Goal: Task Accomplishment & Management: Complete application form

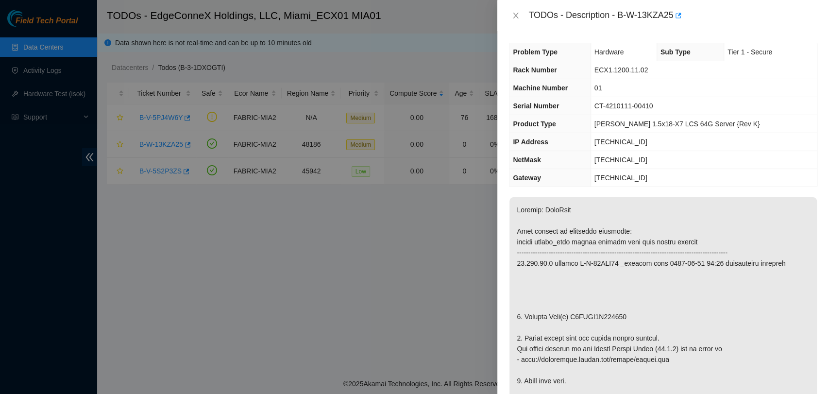
scroll to position [437, 0]
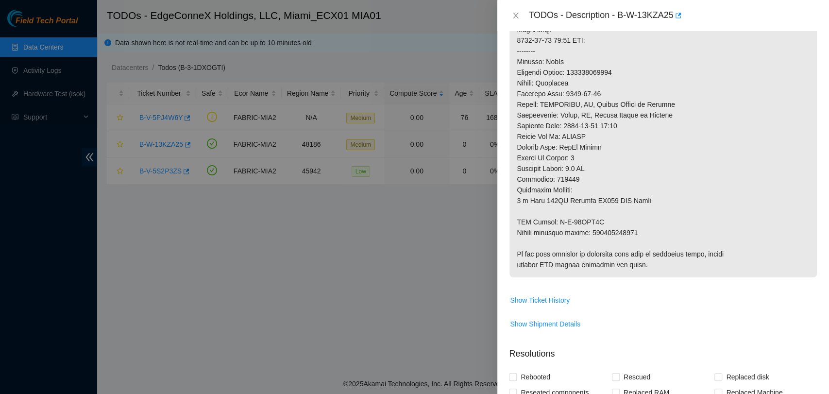
click at [724, 161] on p at bounding box center [662, 19] width 307 height 517
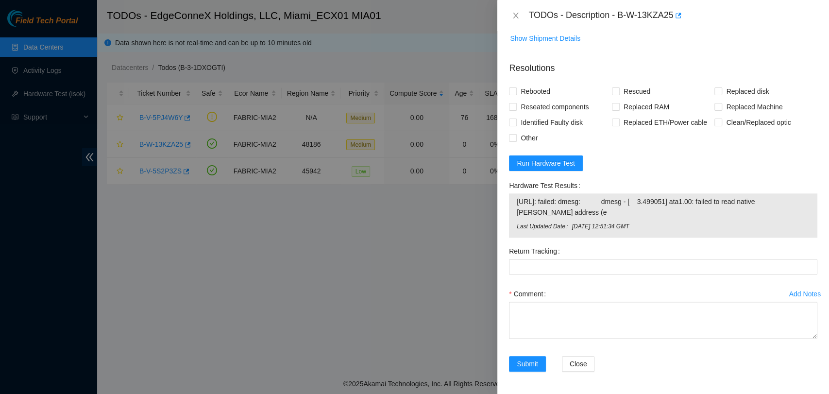
scroll to position [723, 0]
drag, startPoint x: 562, startPoint y: 214, endPoint x: 514, endPoint y: 203, distance: 49.2
click at [514, 203] on div "23.223.30.4: failed: dmesg: dmesg - [ 3.499051] ata1.00: failed to read native …" at bounding box center [663, 215] width 308 height 44
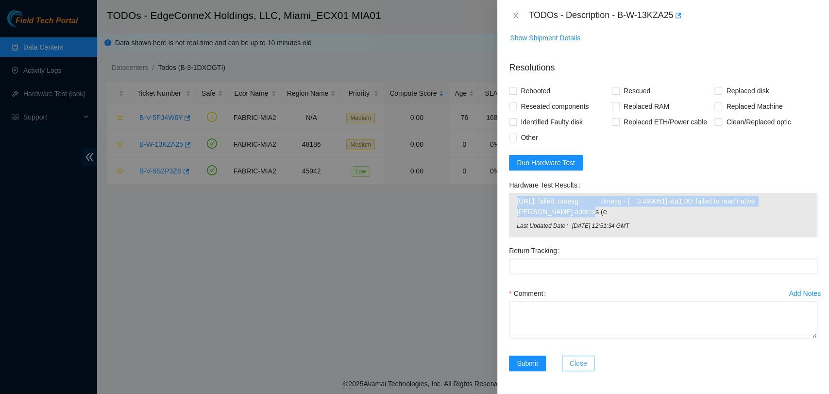
copy tbody "23.223.30.4: failed: dmesg: dmesg - [ 3.499051] ata1.00: failed to read native …"
click at [512, 13] on icon "close" at bounding box center [516, 16] width 8 height 8
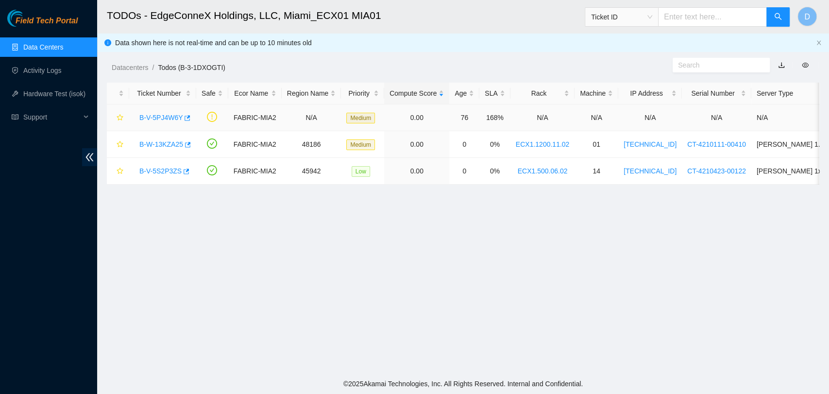
click at [152, 118] on link "B-V-5PJ4W6Y" at bounding box center [160, 118] width 43 height 8
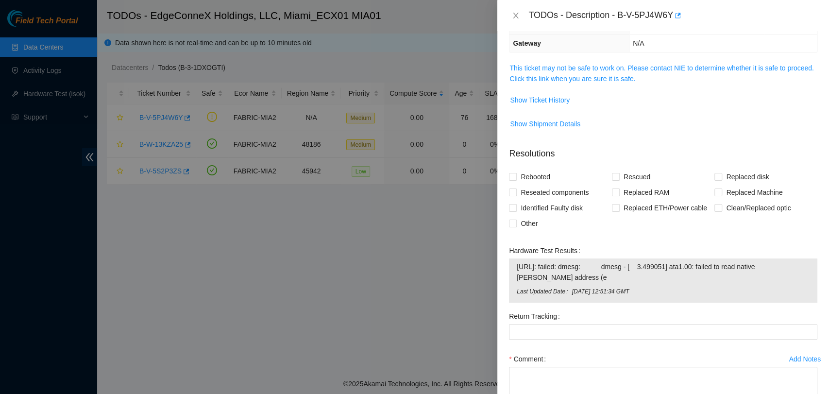
scroll to position [200, 0]
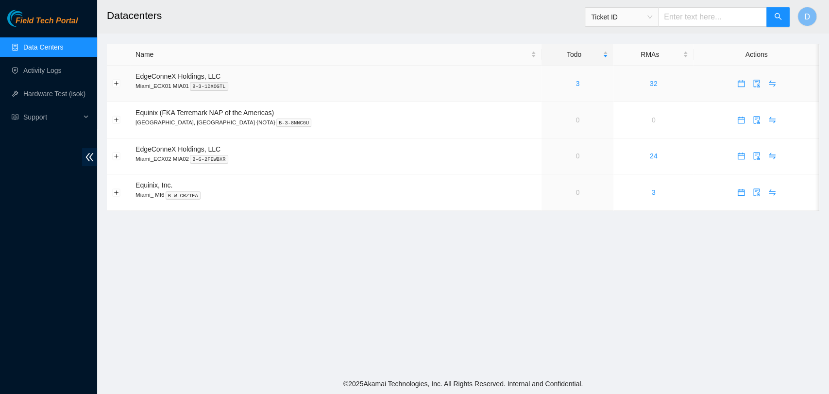
click at [547, 81] on div "3" at bounding box center [577, 83] width 61 height 11
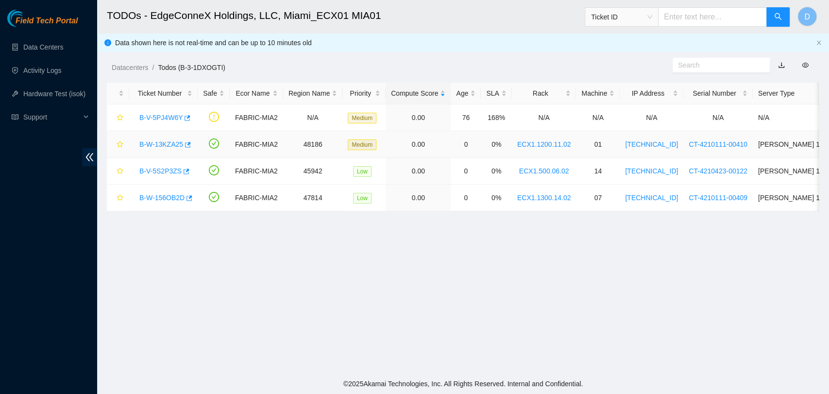
click at [165, 145] on link "B-W-13KZA25" at bounding box center [161, 144] width 44 height 8
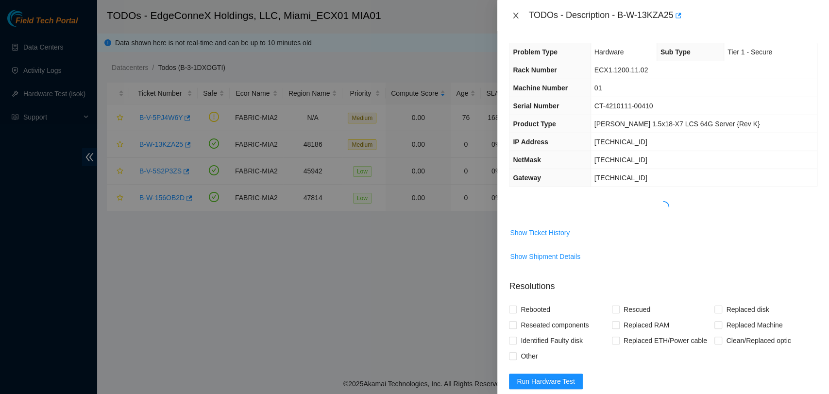
click at [514, 15] on icon "close" at bounding box center [516, 16] width 8 height 8
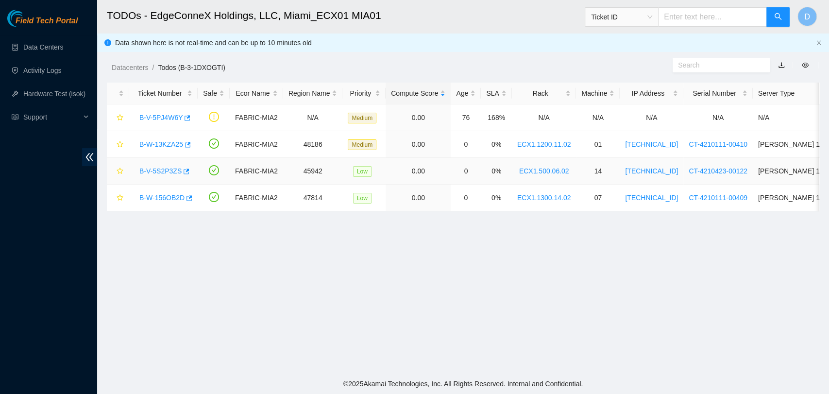
click at [164, 172] on link "B-V-5S2P3ZS" at bounding box center [160, 171] width 42 height 8
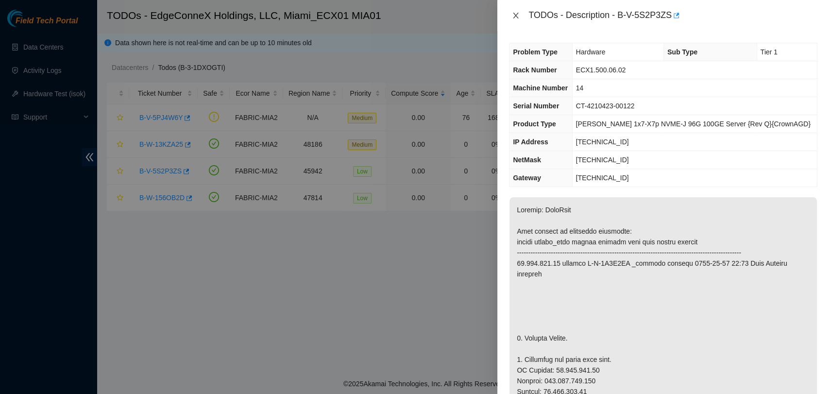
click at [515, 13] on icon "close" at bounding box center [516, 16] width 8 height 8
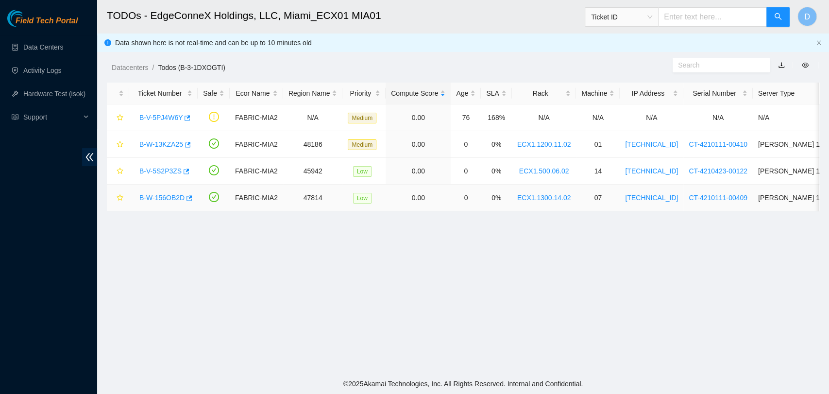
click at [147, 199] on link "B-W-156OB2D" at bounding box center [161, 198] width 45 height 8
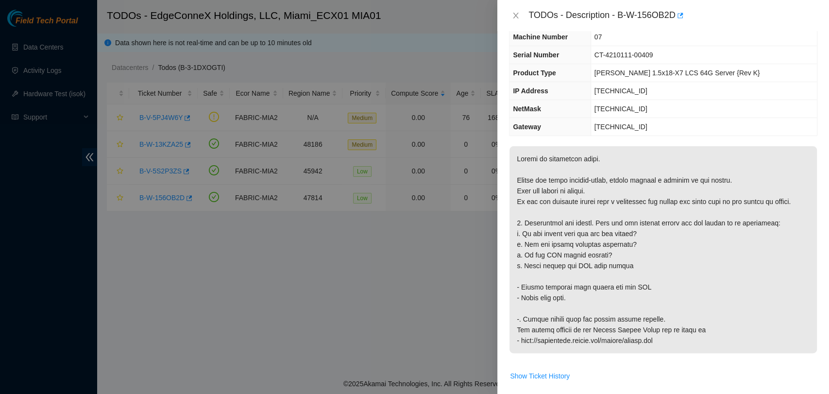
scroll to position [54, 0]
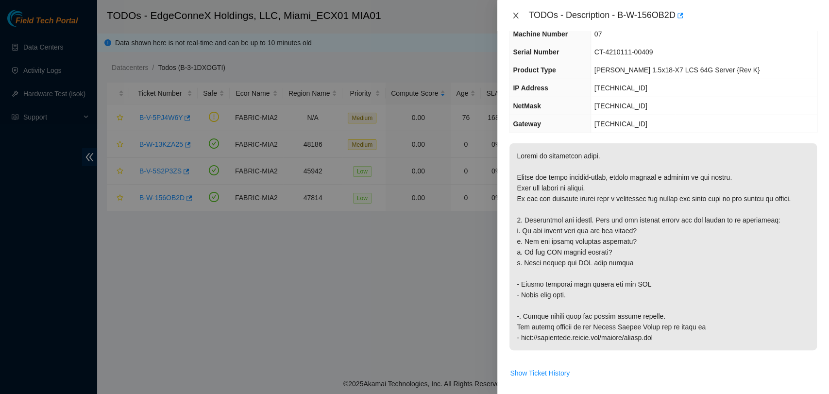
click at [515, 12] on icon "close" at bounding box center [516, 16] width 8 height 8
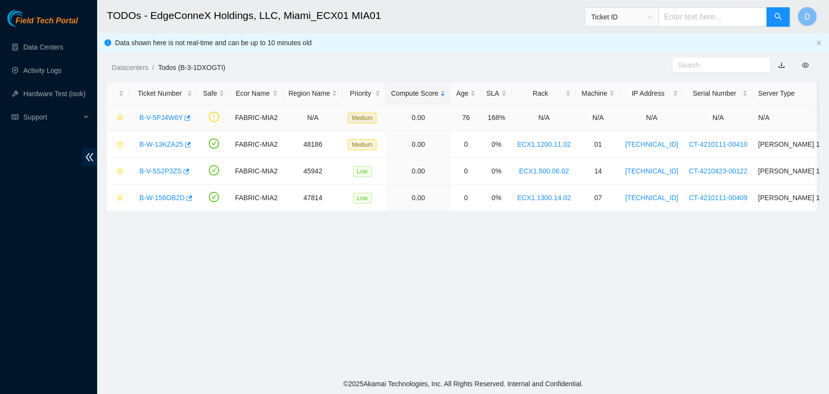
click at [169, 118] on link "B-V-5PJ4W6Y" at bounding box center [160, 118] width 43 height 8
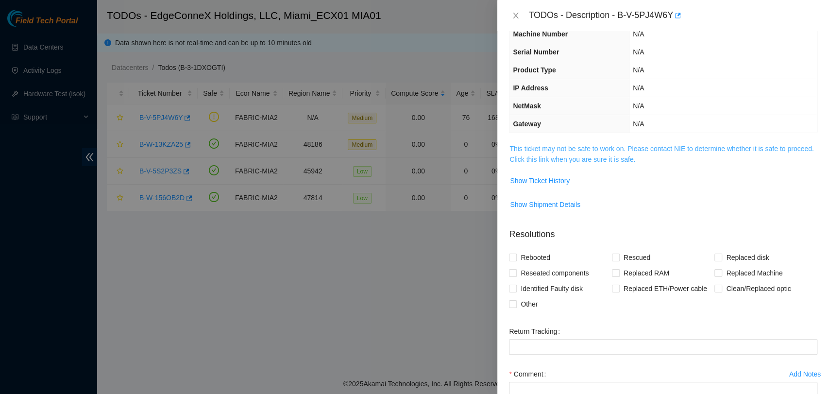
click at [623, 157] on link "This ticket may not be safe to work on. Please contact NIE to determine whether…" at bounding box center [661, 154] width 304 height 18
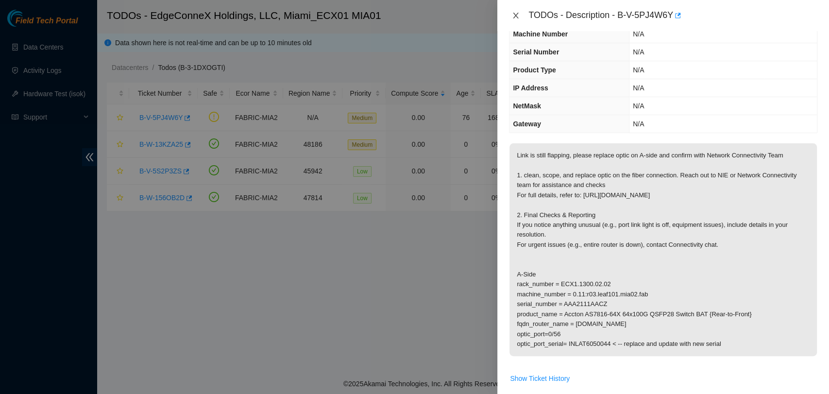
click at [516, 14] on icon "close" at bounding box center [516, 16] width 8 height 8
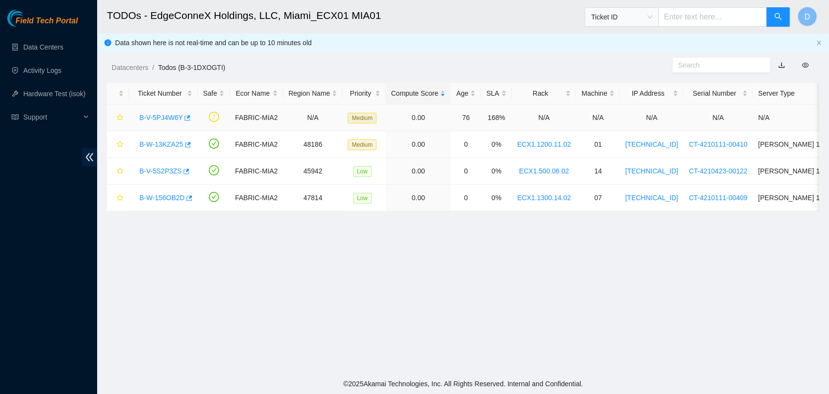
click at [144, 120] on link "B-V-5PJ4W6Y" at bounding box center [160, 118] width 43 height 8
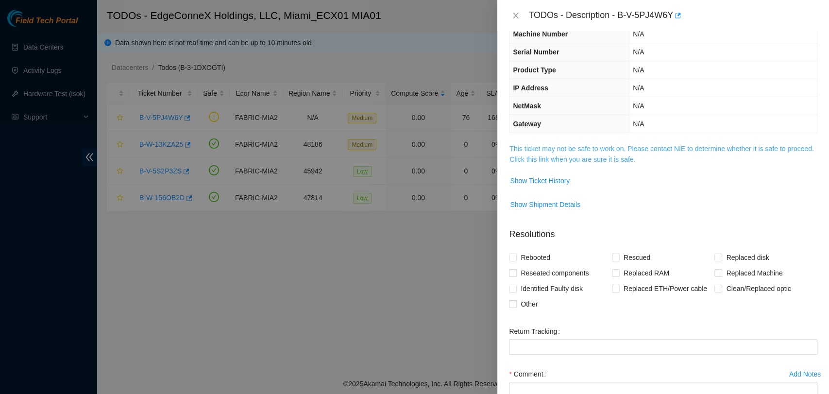
click at [517, 151] on link "This ticket may not be safe to work on. Please contact NIE to determine whether…" at bounding box center [661, 154] width 304 height 18
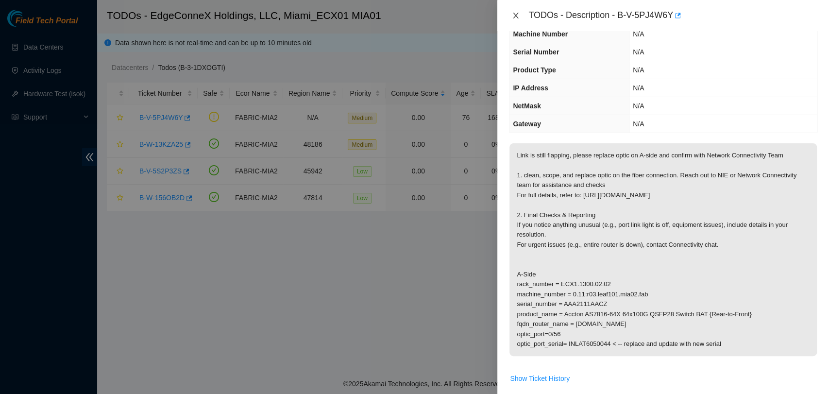
click at [515, 18] on icon "close" at bounding box center [516, 16] width 8 height 8
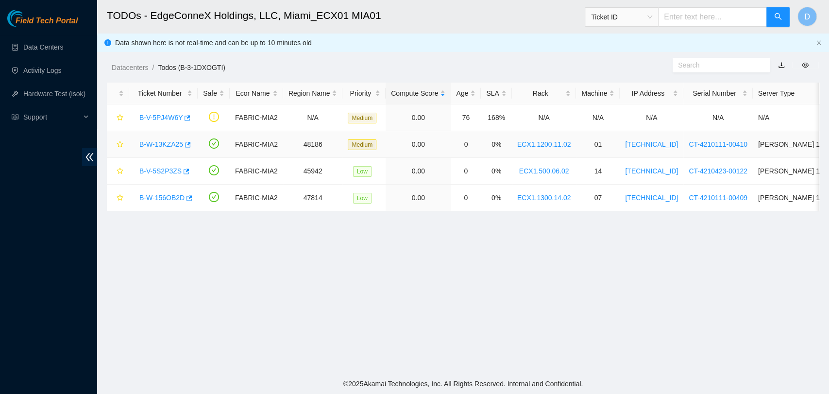
scroll to position [75, 0]
click at [149, 199] on link "B-W-156OB2D" at bounding box center [161, 198] width 45 height 8
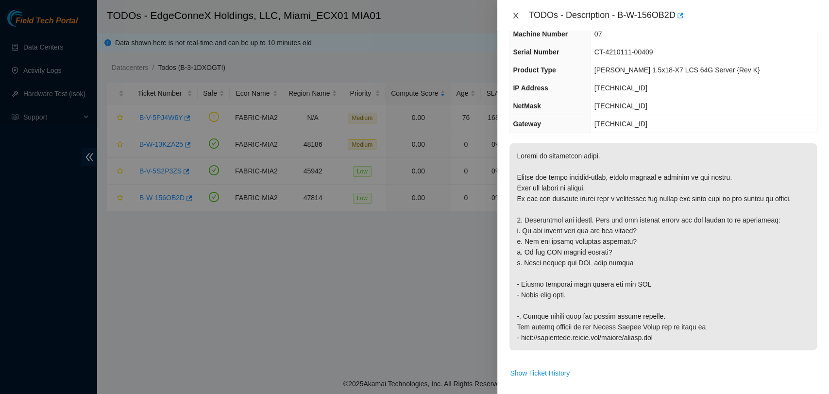
click at [516, 13] on icon "close" at bounding box center [516, 16] width 8 height 8
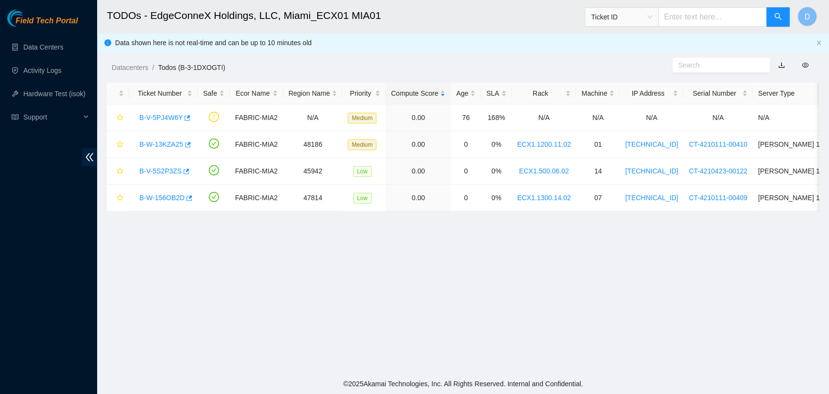
scroll to position [75, 0]
click at [168, 141] on link "B-W-13KZA25" at bounding box center [161, 144] width 44 height 8
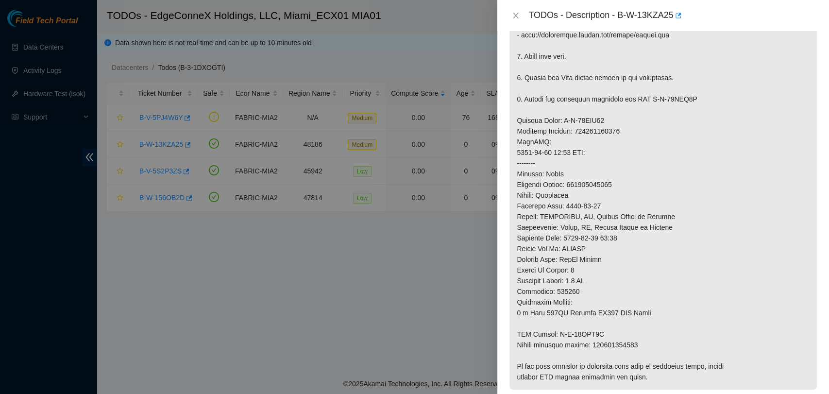
scroll to position [377, 0]
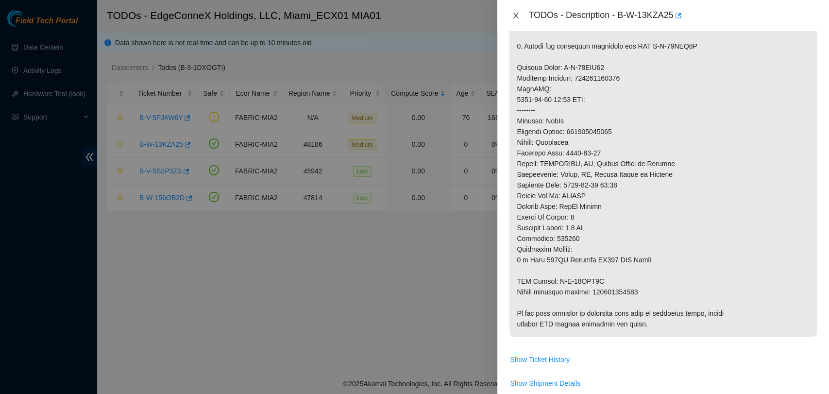
click at [515, 18] on icon "close" at bounding box center [516, 16] width 8 height 8
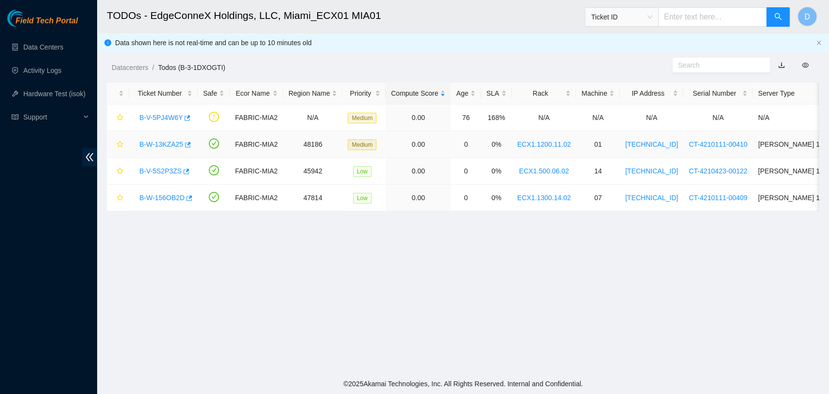
scroll to position [259, 0]
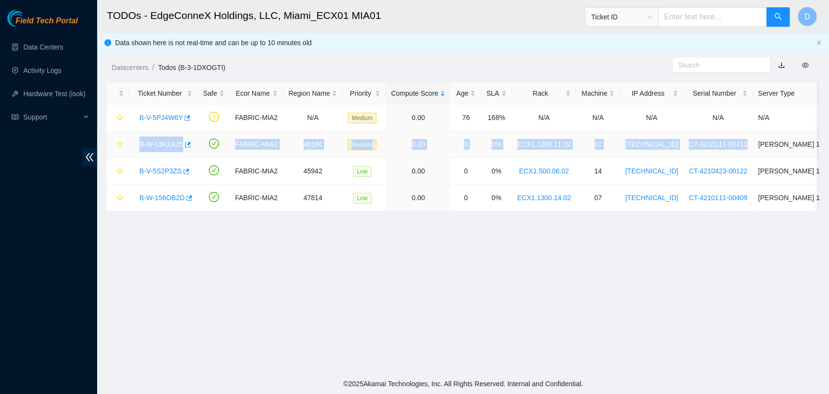
drag, startPoint x: 134, startPoint y: 143, endPoint x: 728, endPoint y: 151, distance: 593.9
click at [728, 151] on tr "B-W-13KZA25 FABRIC-MIA2 48186 Medium 0.00 0 0% ECX1.1200.11.02 01 [TECHNICAL_ID…" at bounding box center [552, 144] width 891 height 27
copy tr "B-W-13KZA25 FABRIC-MIA2 48186 Medium 0.00 0 0% ECX1.1200.11.02 01 [TECHNICAL_ID…"
click at [176, 145] on link "B-W-13KZA25" at bounding box center [161, 144] width 44 height 8
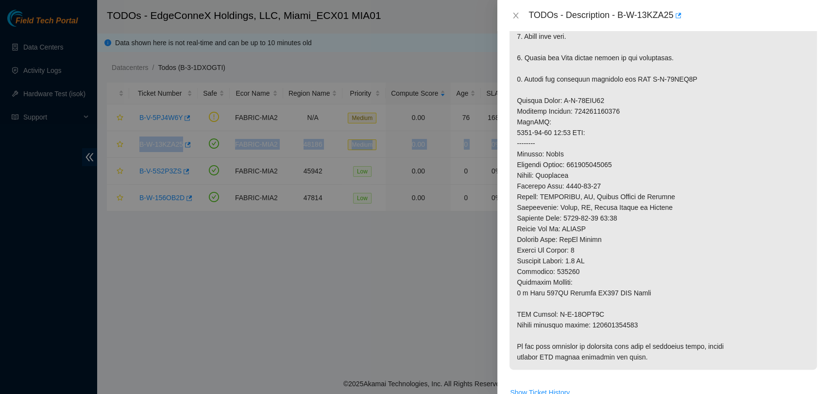
scroll to position [216, 0]
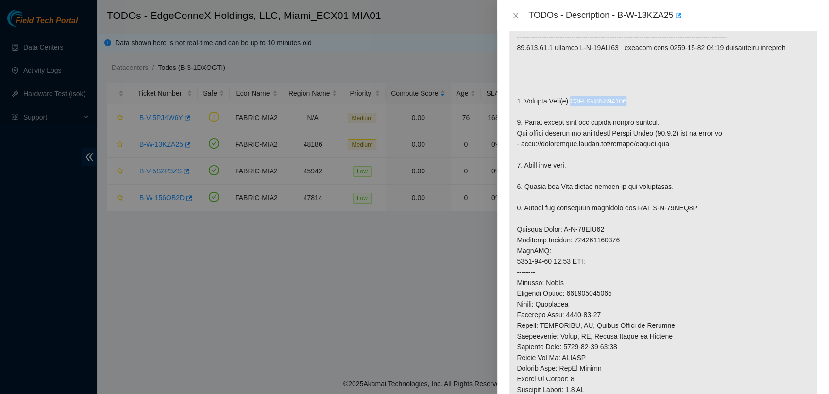
drag, startPoint x: 570, startPoint y: 101, endPoint x: 634, endPoint y: 101, distance: 63.6
click at [634, 101] on p at bounding box center [662, 240] width 307 height 517
click at [396, 234] on div at bounding box center [414, 197] width 829 height 394
click at [768, 228] on p at bounding box center [662, 240] width 307 height 517
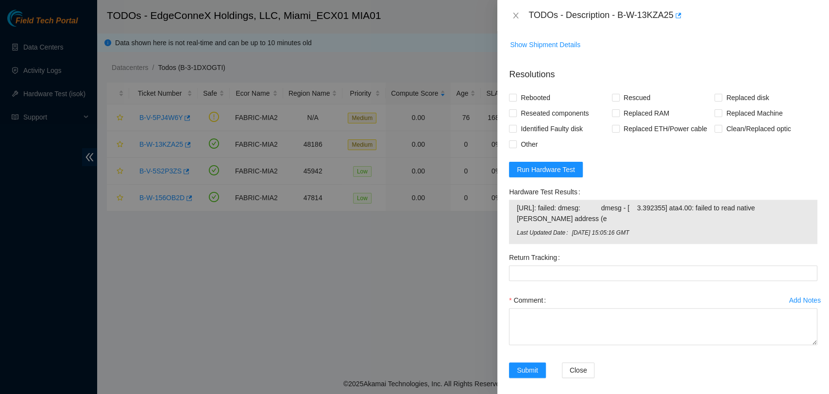
scroll to position [723, 0]
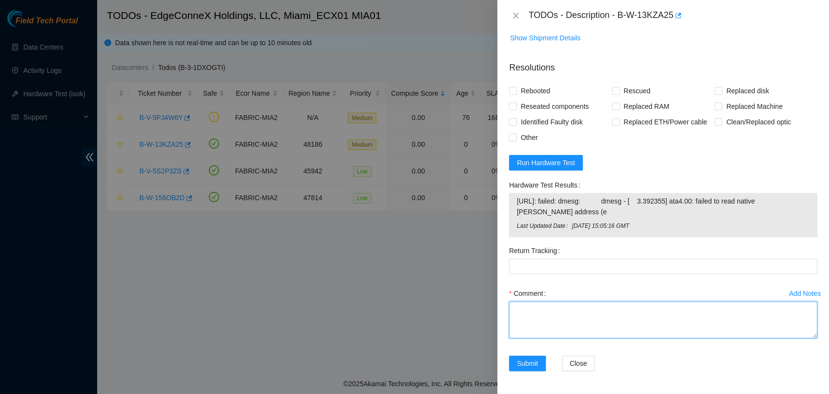
click at [563, 323] on textarea "Comment" at bounding box center [663, 319] width 308 height 37
paste textarea "Verified ticket is safe to work on YES NOCC Authorized: YES Located server conn…"
type textarea "Verified ticket is safe to work on YES NOCC Authorized: YES Located server conn…"
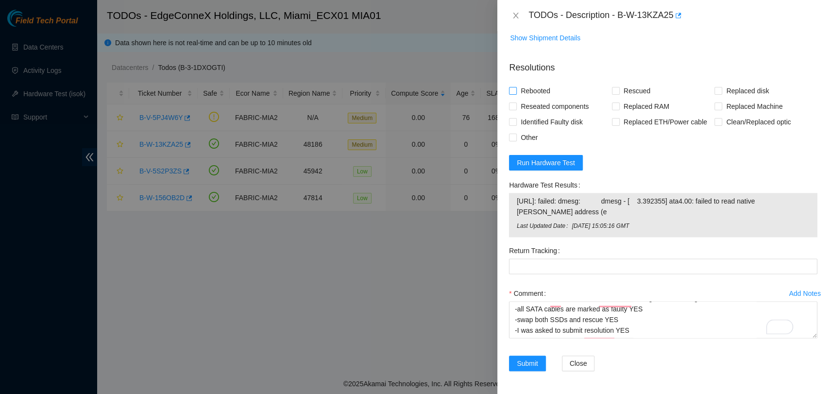
click at [513, 91] on input "Rebooted" at bounding box center [512, 90] width 7 height 7
checkbox input "true"
click at [612, 90] on input "Rescued" at bounding box center [615, 90] width 7 height 7
checkbox input "true"
click at [722, 94] on span "Replaced disk" at bounding box center [747, 91] width 51 height 16
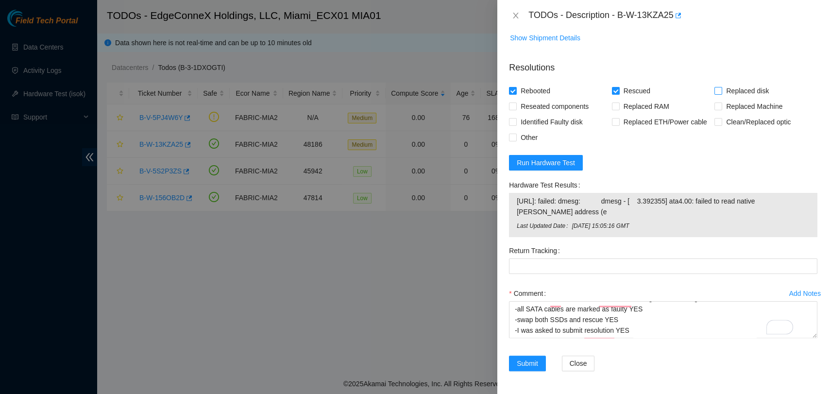
click at [720, 94] on input "Replaced disk" at bounding box center [717, 90] width 7 height 7
checkbox input "true"
click at [515, 355] on button "Submit" at bounding box center [527, 363] width 37 height 16
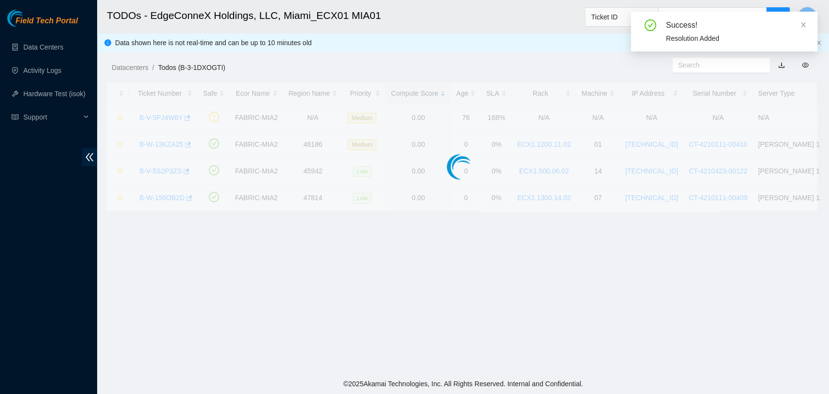
scroll to position [0, 0]
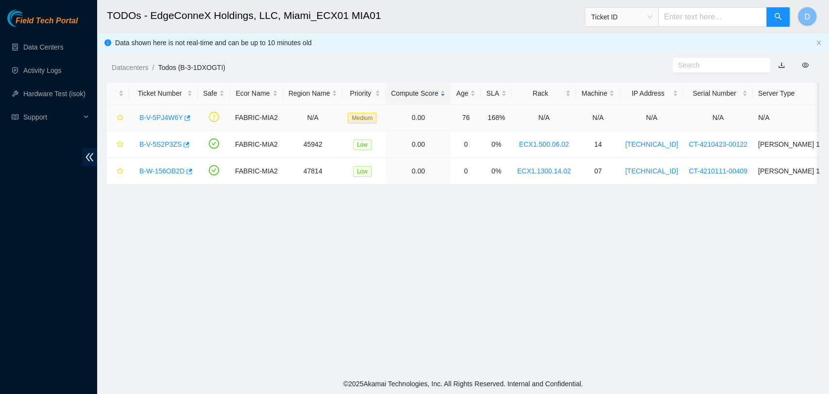
click at [154, 119] on link "B-V-5PJ4W6Y" at bounding box center [160, 118] width 43 height 8
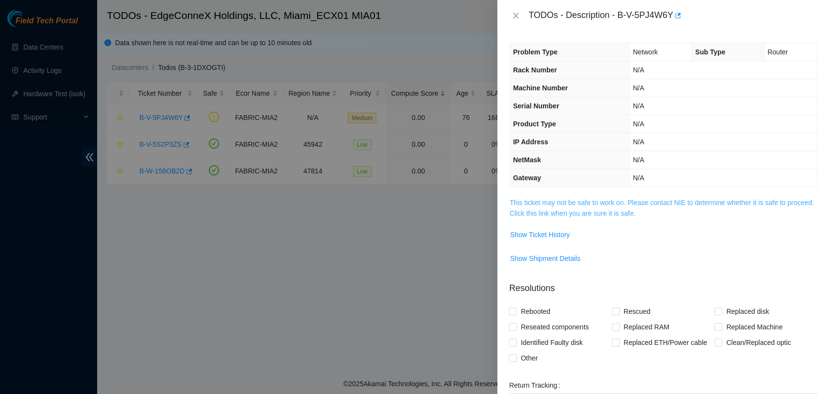
click at [613, 204] on link "This ticket may not be safe to work on. Please contact NIE to determine whether…" at bounding box center [661, 208] width 304 height 18
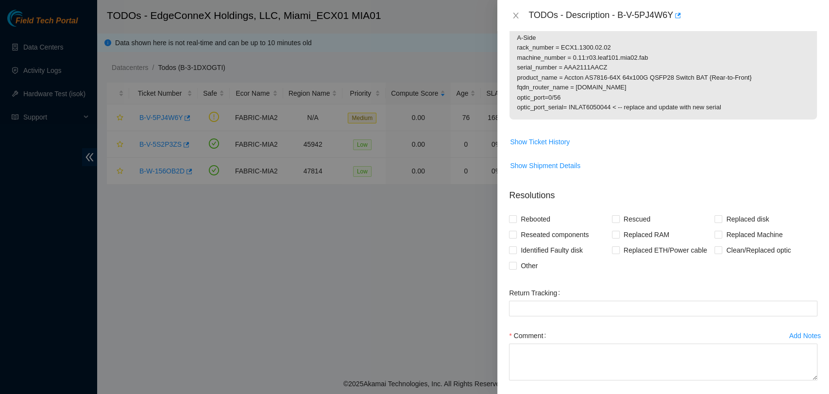
scroll to position [332, 0]
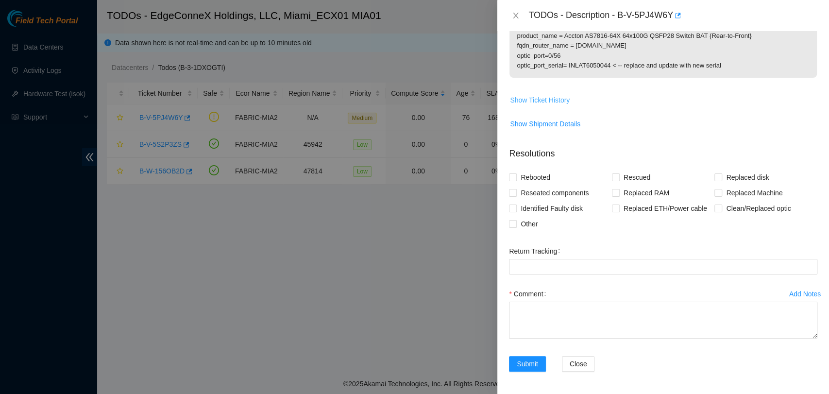
click at [528, 99] on span "Show Ticket History" at bounding box center [540, 100] width 60 height 11
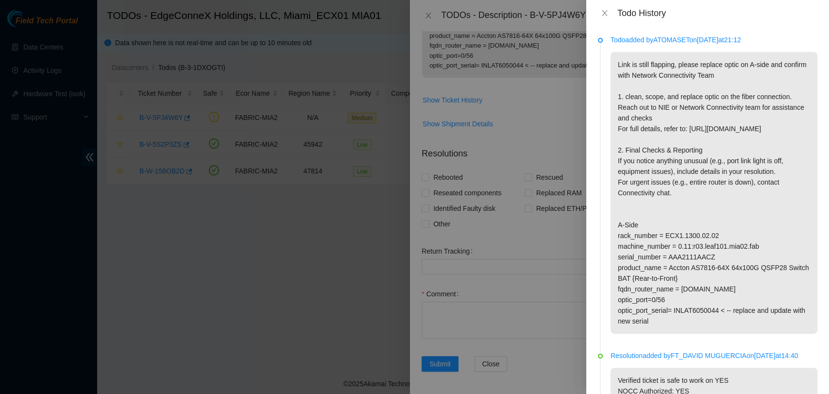
click at [669, 39] on p "Todo added by ATOMASET on [DATE] 21:12" at bounding box center [713, 39] width 207 height 11
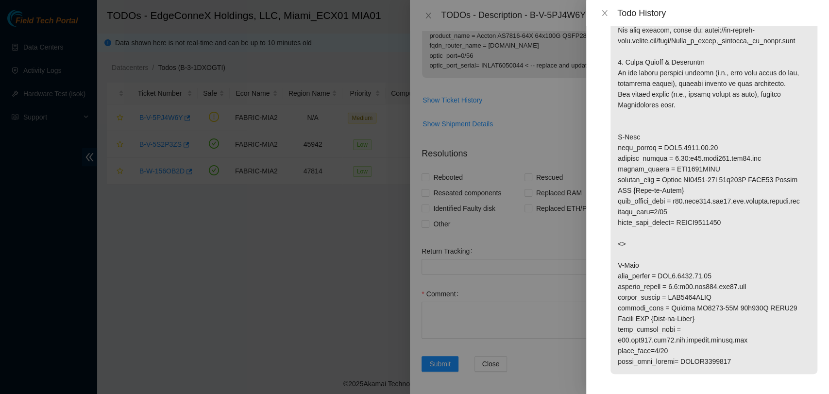
scroll to position [806, 0]
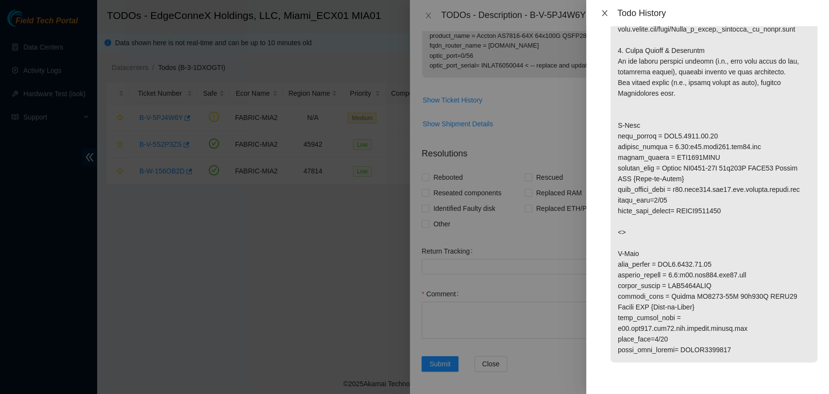
click at [605, 17] on icon "close" at bounding box center [605, 13] width 8 height 8
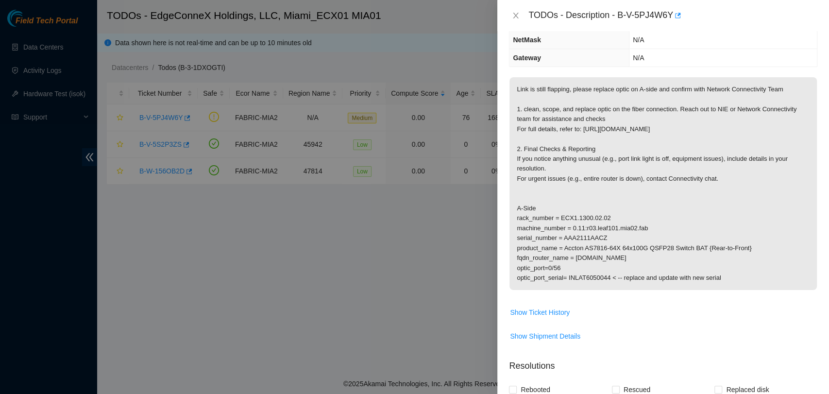
scroll to position [117, 0]
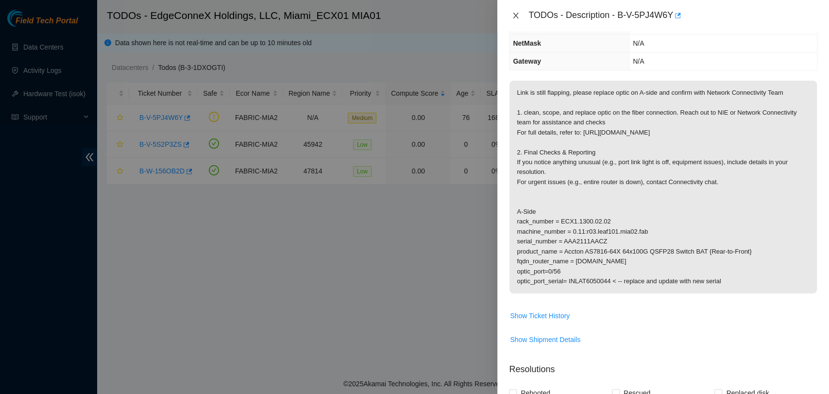
click at [514, 17] on icon "close" at bounding box center [516, 16] width 8 height 8
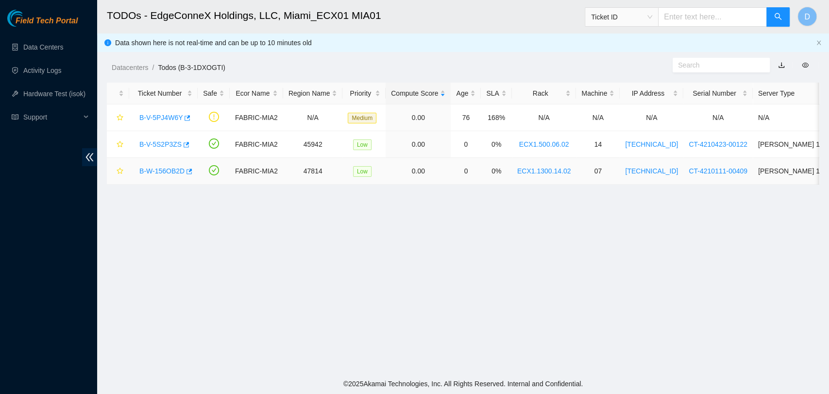
scroll to position [159, 0]
click at [158, 120] on div "Open Ticket Details" at bounding box center [183, 122] width 67 height 17
click at [151, 117] on link "B-V-5PJ4W6Y" at bounding box center [160, 118] width 43 height 8
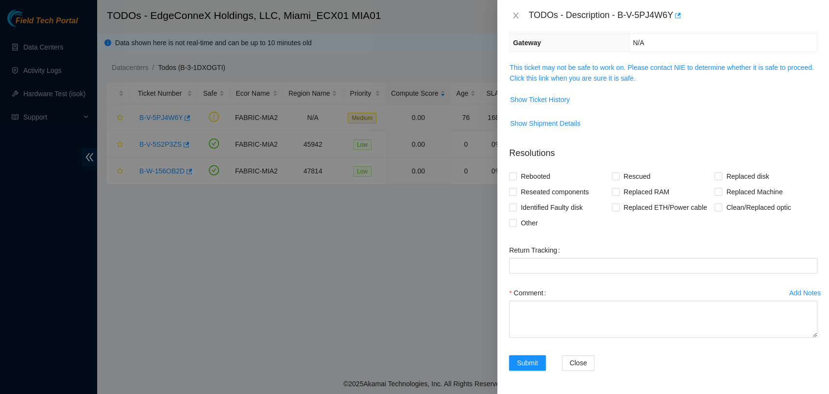
scroll to position [117, 0]
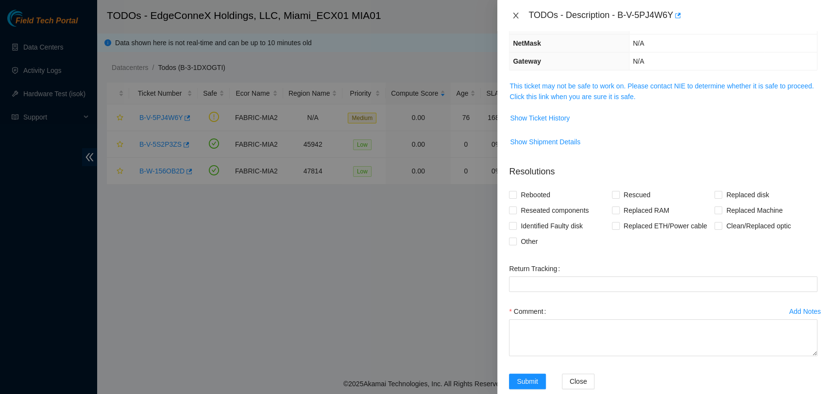
click at [521, 15] on button "Close" at bounding box center [516, 15] width 14 height 9
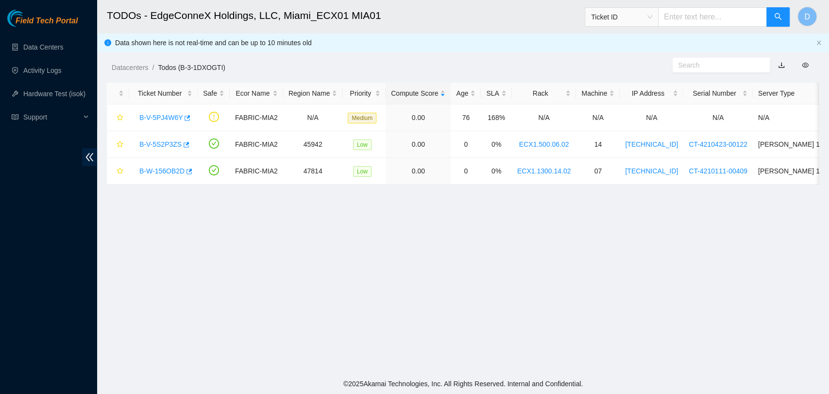
scroll to position [159, 0]
